Goal: Navigation & Orientation: Find specific page/section

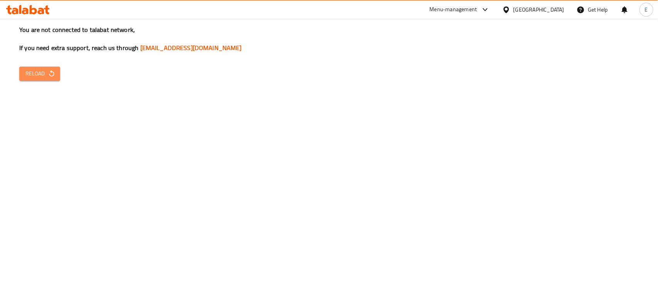
click at [26, 77] on span "Reload" at bounding box center [39, 74] width 29 height 10
click at [51, 69] on span "Reload" at bounding box center [39, 74] width 29 height 10
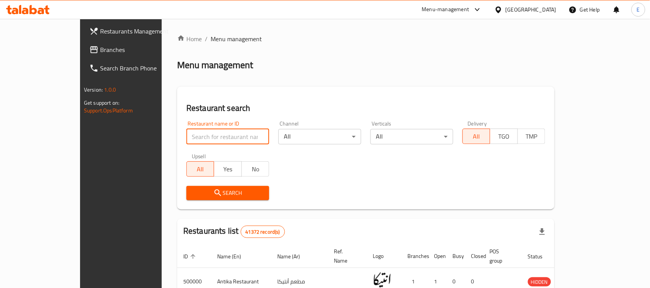
click at [187, 140] on input "search" at bounding box center [228, 136] width 83 height 15
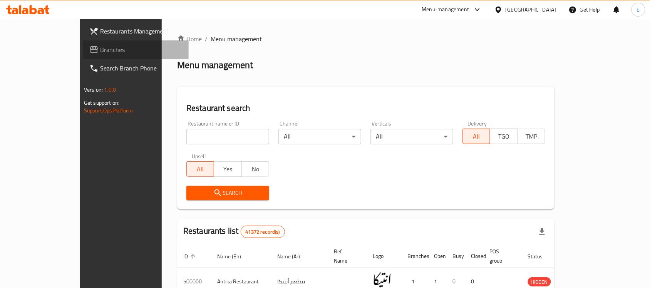
click at [100, 51] on span "Branches" at bounding box center [141, 49] width 82 height 9
